Goal: Task Accomplishment & Management: Manage account settings

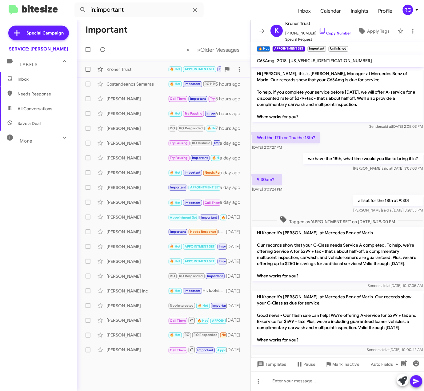
scroll to position [287, 0]
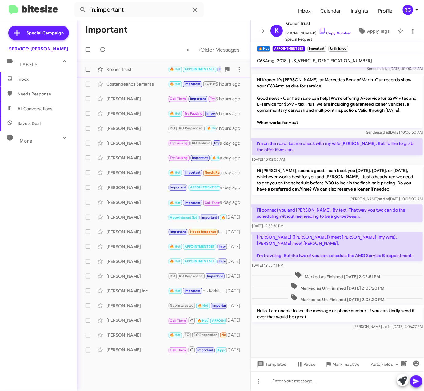
click at [163, 67] on div "Kroner Trust" at bounding box center [137, 69] width 62 height 6
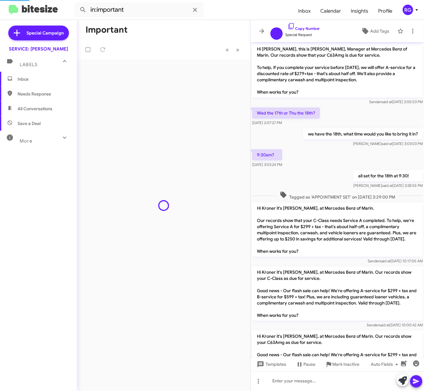
scroll to position [275, 0]
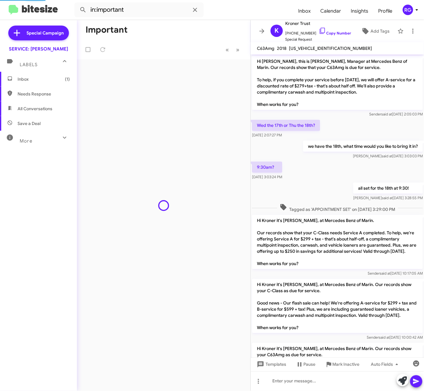
scroll to position [287, 0]
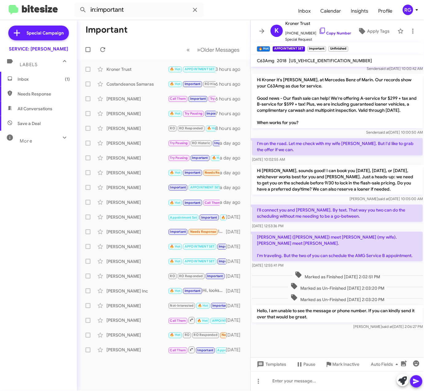
click at [15, 85] on span "Inbox (1)" at bounding box center [38, 79] width 77 height 15
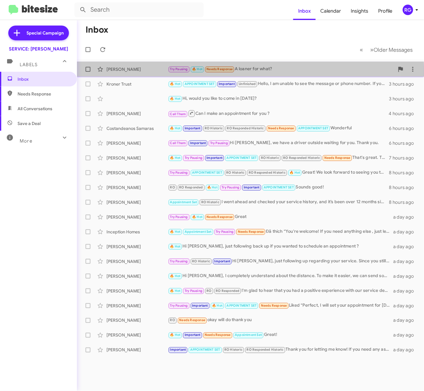
click at [139, 73] on div "Iris Gomez Try Pausing 🔥 Hot Needs Response A loaner for what? a minute ago" at bounding box center [250, 69] width 337 height 12
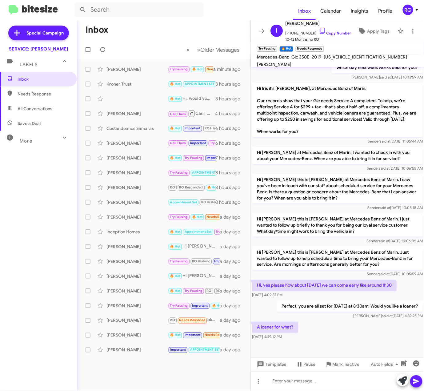
scroll to position [133, 0]
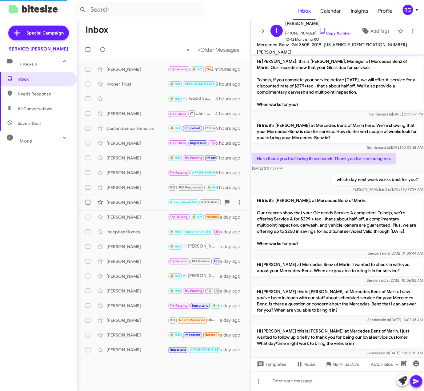
scroll to position [121, 0]
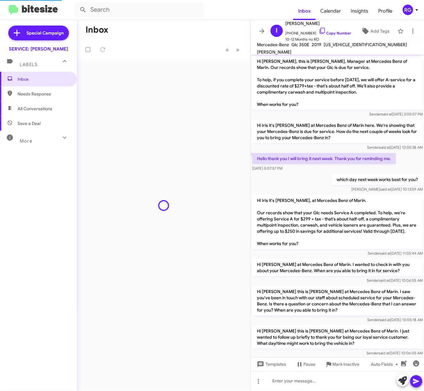
scroll to position [165, 0]
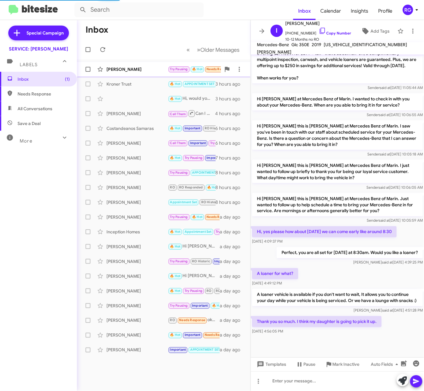
click at [133, 64] on div "[PERSON_NAME] Try Pausing 🔥 Hot Needs Response Thank you so much. I think my da…" at bounding box center [164, 69] width 164 height 12
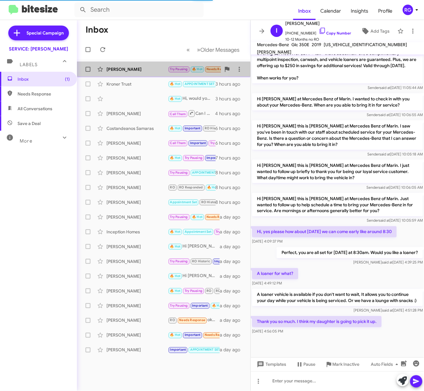
click at [122, 74] on div "Iris Gomez Try Pausing 🔥 Hot Needs Response Thank you so much. I think my daugh…" at bounding box center [164, 69] width 164 height 12
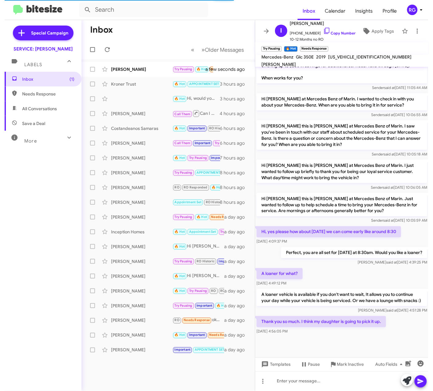
scroll to position [190, 0]
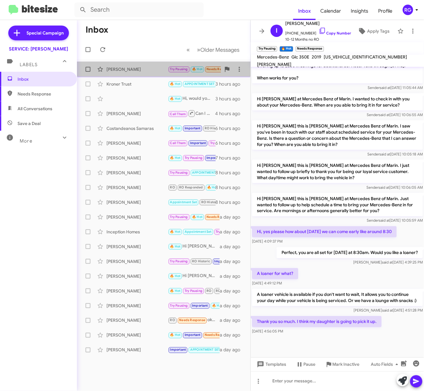
click at [141, 66] on div "Iris Gomez Try Pausing 🔥 Hot Needs Response Thank you so much. I think my daugh…" at bounding box center [164, 69] width 164 height 12
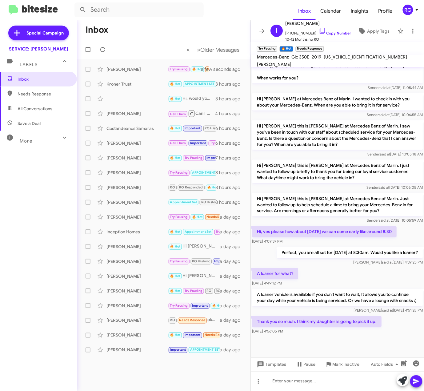
click at [344, 60] on span "[US_VEHICLE_IDENTIFICATION_NUMBER]" at bounding box center [365, 57] width 83 height 6
click at [344, 60] on span "WDC0G5EB3KF530427" at bounding box center [365, 57] width 83 height 6
copy span "WDC0G5EB3KF530427"
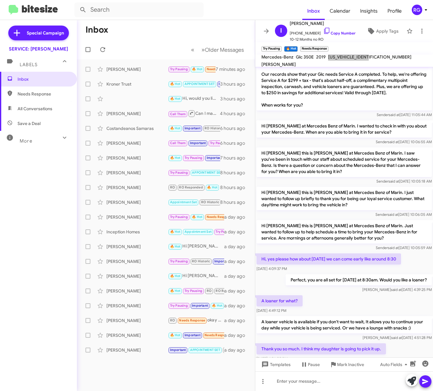
scroll to position [137, 0]
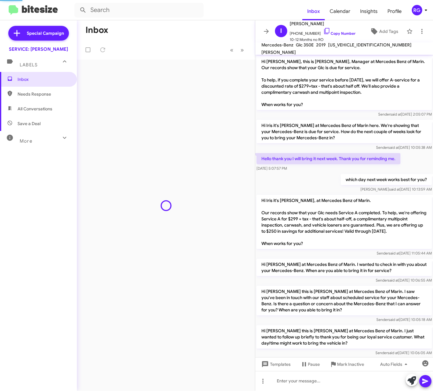
scroll to position [165, 0]
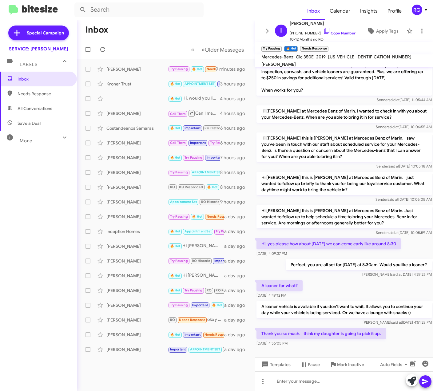
click at [45, 90] on span "Needs Response" at bounding box center [38, 93] width 77 height 15
type input "in:needs-response"
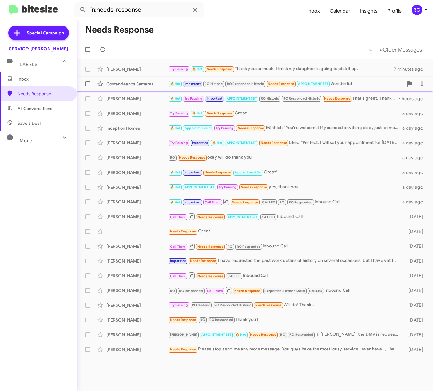
click at [162, 84] on div "Costandeanos Samaras" at bounding box center [137, 84] width 62 height 6
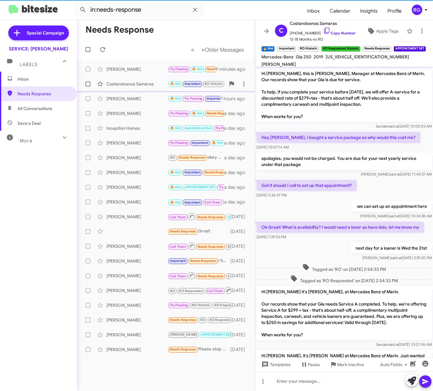
scroll to position [249, 0]
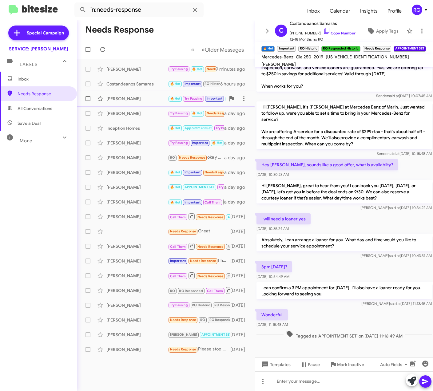
click at [148, 98] on div "[PERSON_NAME]" at bounding box center [137, 99] width 62 height 6
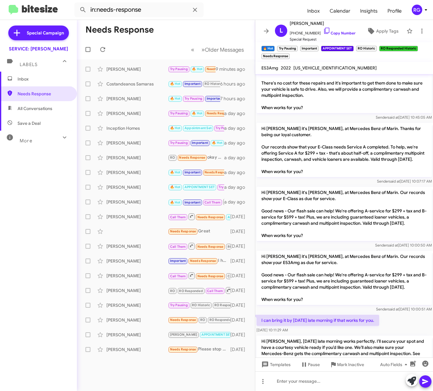
scroll to position [624, 0]
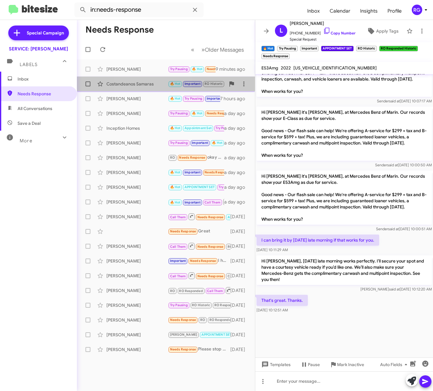
click at [145, 84] on div "Costandeanos Samaras" at bounding box center [137, 84] width 62 height 6
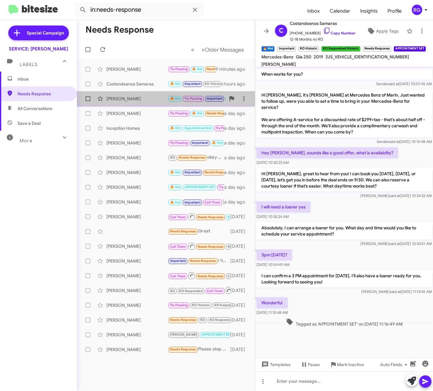
click at [153, 94] on div "Linda Kim 🔥 Hot Try Pausing Important APPOINTMENT SET RO Historic RO Responded …" at bounding box center [166, 99] width 168 height 12
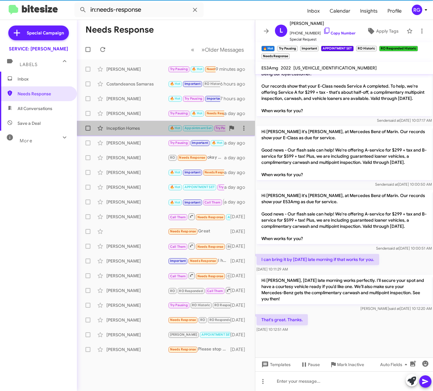
click at [165, 123] on div "Inception Homes 🔥 Hot Appointment Set Try Pausing Needs Response Đã thích “You'…" at bounding box center [166, 128] width 168 height 12
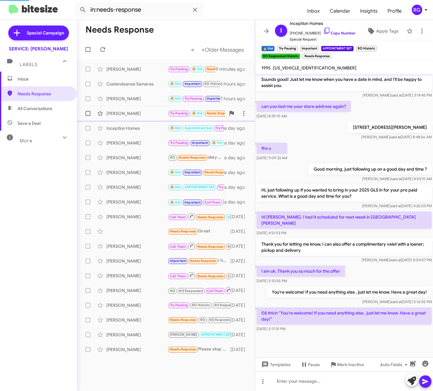
click at [166, 116] on div "Joel Rendaum" at bounding box center [137, 113] width 62 height 6
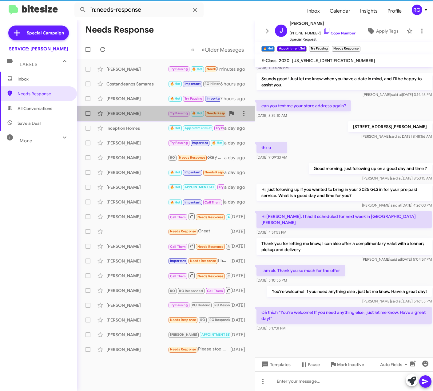
scroll to position [786, 0]
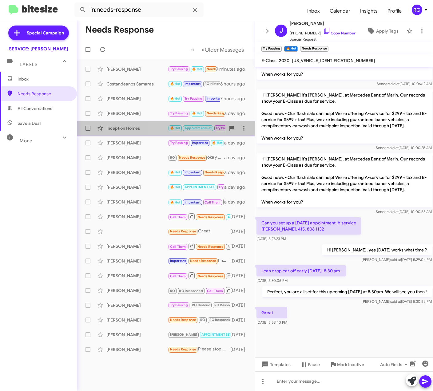
click at [162, 127] on div "Inception Homes" at bounding box center [137, 128] width 62 height 6
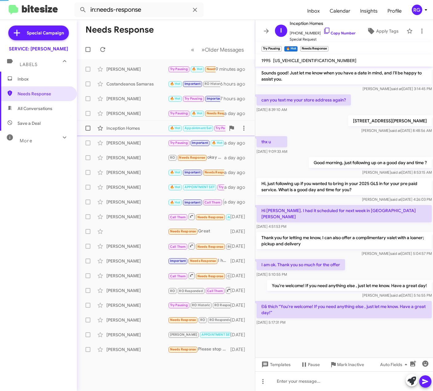
scroll to position [191, 0]
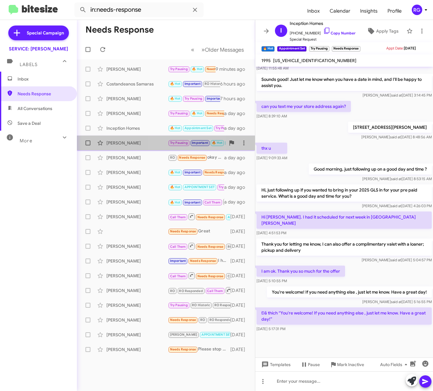
click at [163, 138] on div "Julie Bentley Try Pausing Important 🔥 Hot APPOINTMENT SET Needs Response Liked …" at bounding box center [166, 143] width 168 height 12
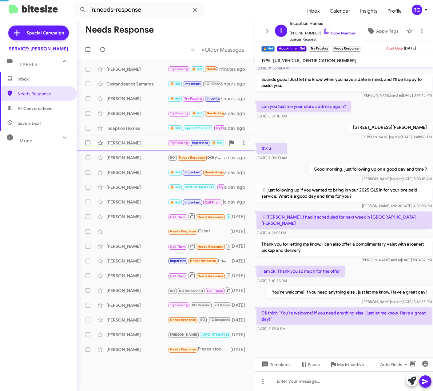
scroll to position [110, 0]
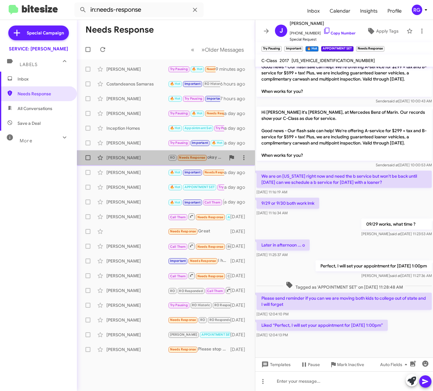
click at [165, 151] on span "Brishay Rackley RO Needs Response okay will do thank you a day ago" at bounding box center [166, 157] width 178 height 15
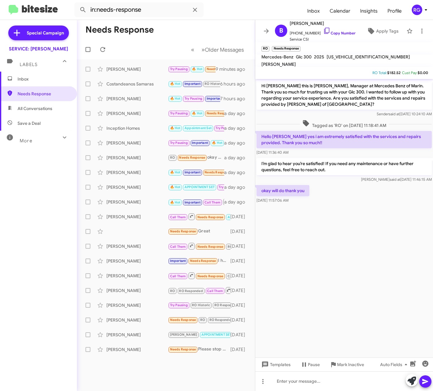
click at [46, 79] on span "Inbox" at bounding box center [44, 79] width 52 height 6
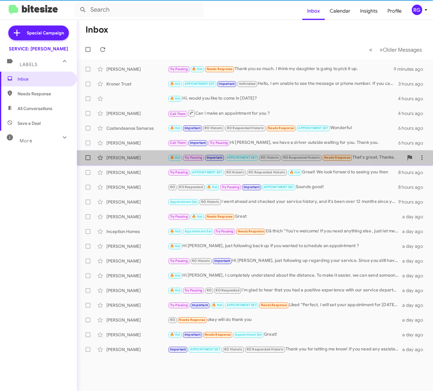
click at [167, 153] on div "Linda Kim 🔥 Hot Try Pausing Important APPOINTMENT SET RO Historic RO Responded …" at bounding box center [255, 158] width 346 height 12
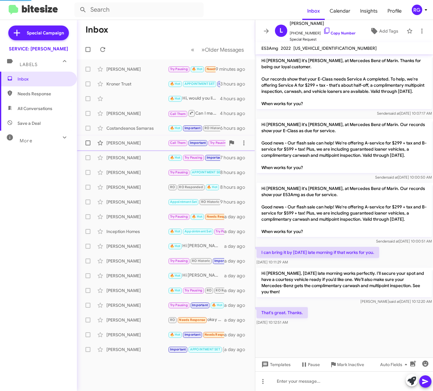
click at [163, 146] on div "Joseph Phair Call Them Important Try Pausing Hi Joseph, we have a driver outsid…" at bounding box center [166, 143] width 168 height 12
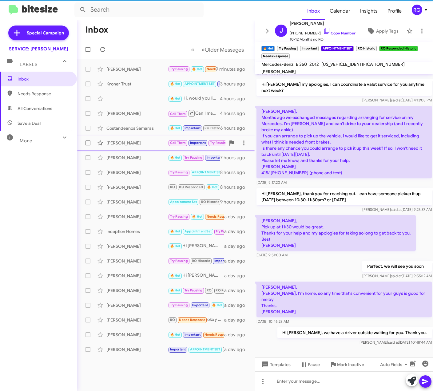
scroll to position [165, 0]
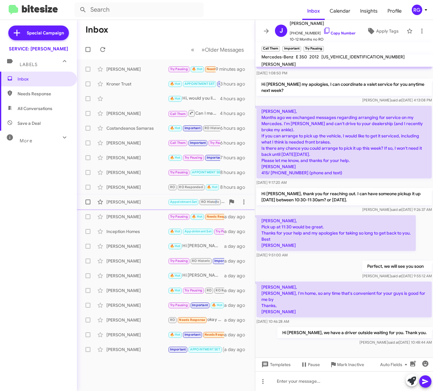
click at [214, 201] on span "RO Historic" at bounding box center [210, 202] width 18 height 4
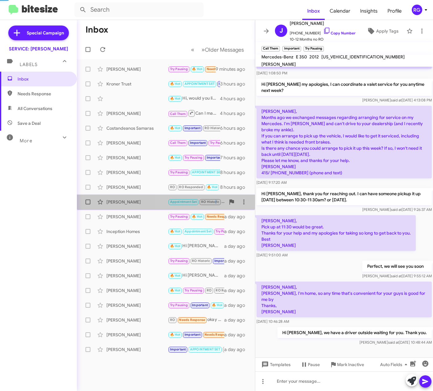
scroll to position [140, 0]
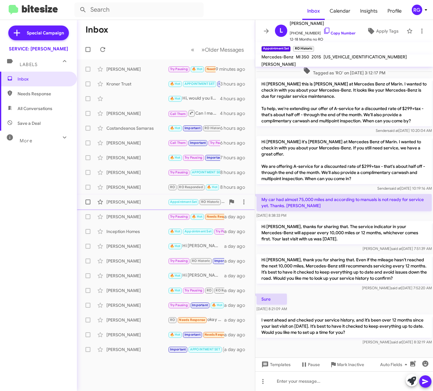
click at [142, 205] on div "Linda Rose" at bounding box center [137, 202] width 62 height 6
click at [143, 201] on div "Linda Rose" at bounding box center [137, 202] width 62 height 6
click at [153, 214] on div "Joel Rendaum" at bounding box center [137, 217] width 62 height 6
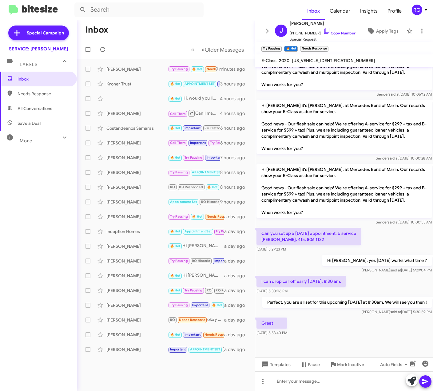
scroll to position [1068, 0]
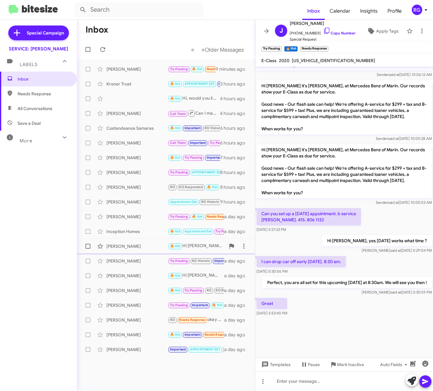
click at [145, 251] on div "Nick Joseph 🔥 Hot Hi Nick, just following back up if you wanted to schedule an …" at bounding box center [166, 246] width 168 height 12
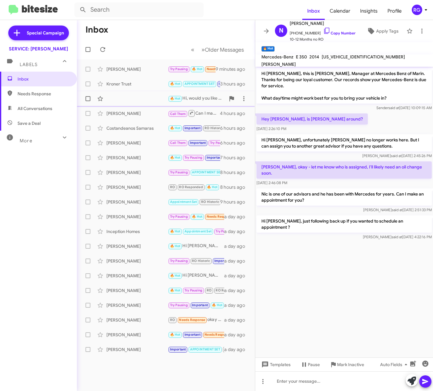
click at [147, 96] on div "🔥 Hot Hi, would you like to come in tomorrow? 4 hours ago" at bounding box center [166, 99] width 168 height 12
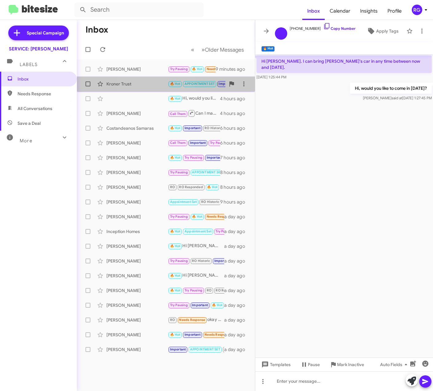
click at [147, 87] on div "Kroner Trust" at bounding box center [137, 84] width 62 height 6
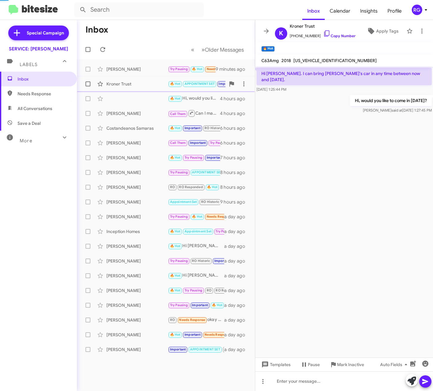
scroll to position [274, 0]
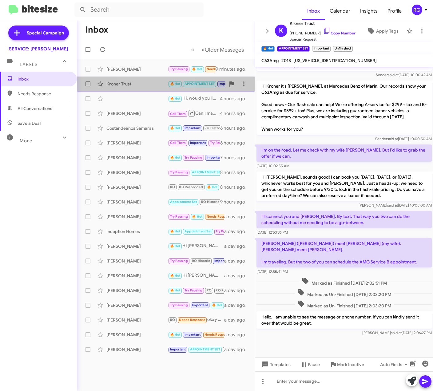
click at [147, 80] on div "Kroner Trust 🔥 Hot APPOINTMENT SET Important Unfinished Hello, I am unable to s…" at bounding box center [166, 84] width 168 height 12
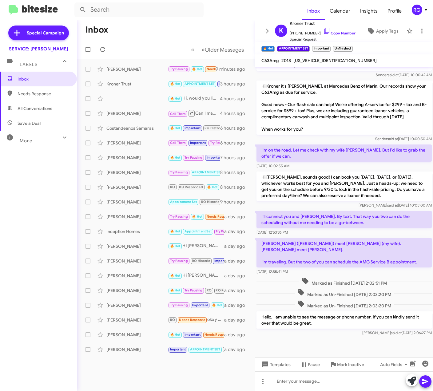
click at [323, 62] on span "[US_VEHICLE_IDENTIFICATION_NUMBER]" at bounding box center [334, 61] width 83 height 6
click at [324, 59] on span "[US_VEHICLE_IDENTIFICATION_NUMBER]" at bounding box center [334, 61] width 83 height 6
click at [318, 64] on mat-toolbar "C63Amg 2018 55SWF8HB4JU242501" at bounding box center [344, 60] width 178 height 12
click at [318, 59] on span "[US_VEHICLE_IDENTIFICATION_NUMBER]" at bounding box center [334, 61] width 83 height 6
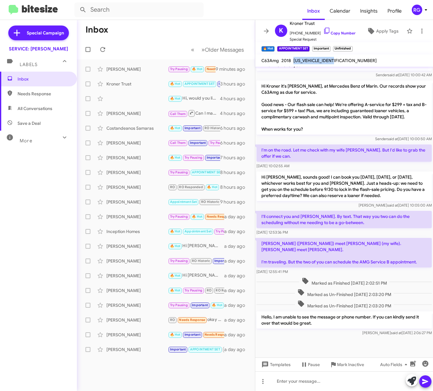
copy span "[US_VEHICLE_IDENTIFICATION_NUMBER]"
click at [131, 291] on div "Gloria Rydingsword" at bounding box center [137, 291] width 62 height 6
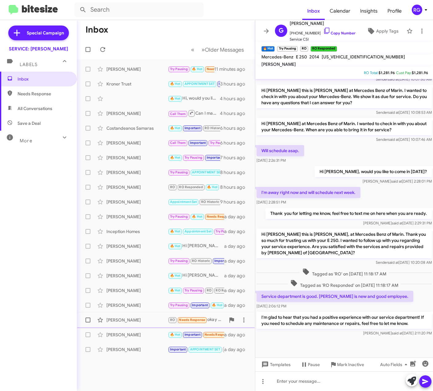
click at [113, 325] on div "Brishay Rackley RO Needs Response okay will do thank you a day ago" at bounding box center [166, 320] width 168 height 12
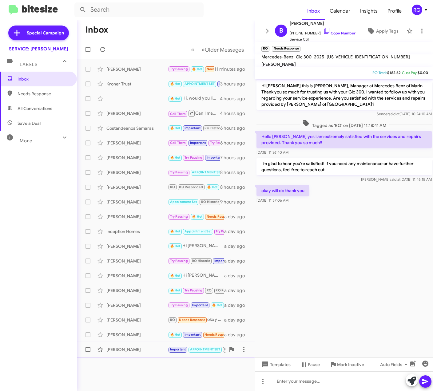
click at [170, 344] on div "Joanne Chan Important APPOINTMENT SET RO Historic RO Responded Historic Thank y…" at bounding box center [166, 350] width 168 height 12
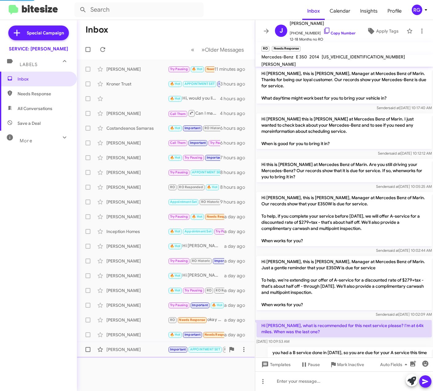
scroll to position [370, 0]
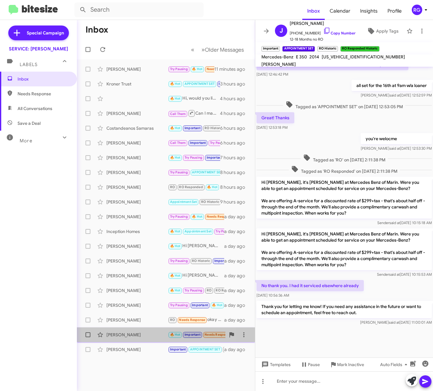
click at [128, 336] on div "[PERSON_NAME]" at bounding box center [137, 335] width 62 height 6
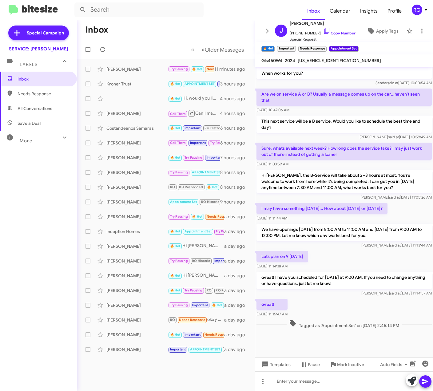
scroll to position [282, 0]
